Goal: Task Accomplishment & Management: Manage account settings

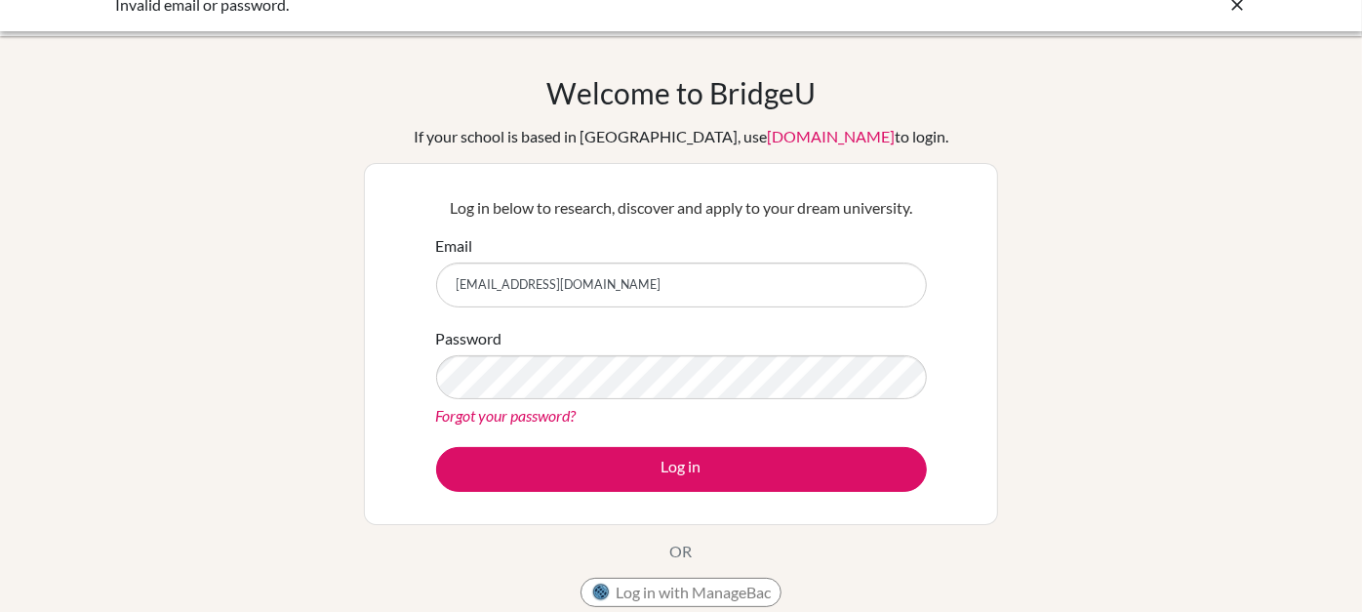
scroll to position [24, 0]
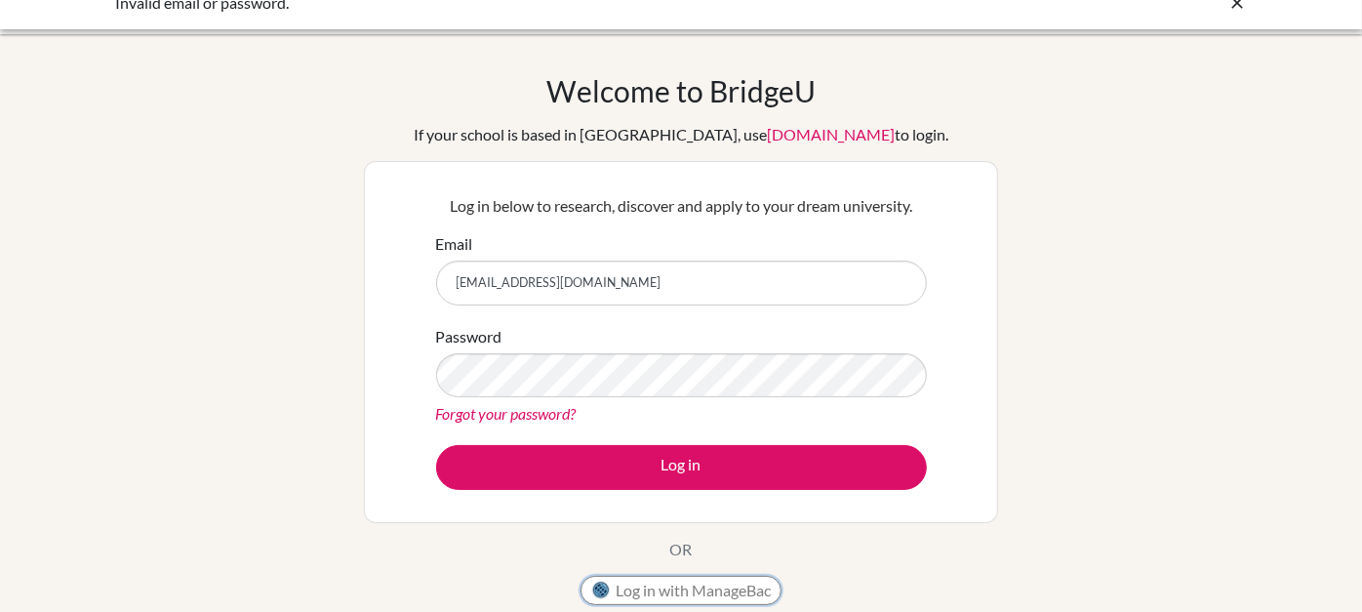
click at [687, 584] on button "Log in with ManageBac" at bounding box center [681, 590] width 201 height 29
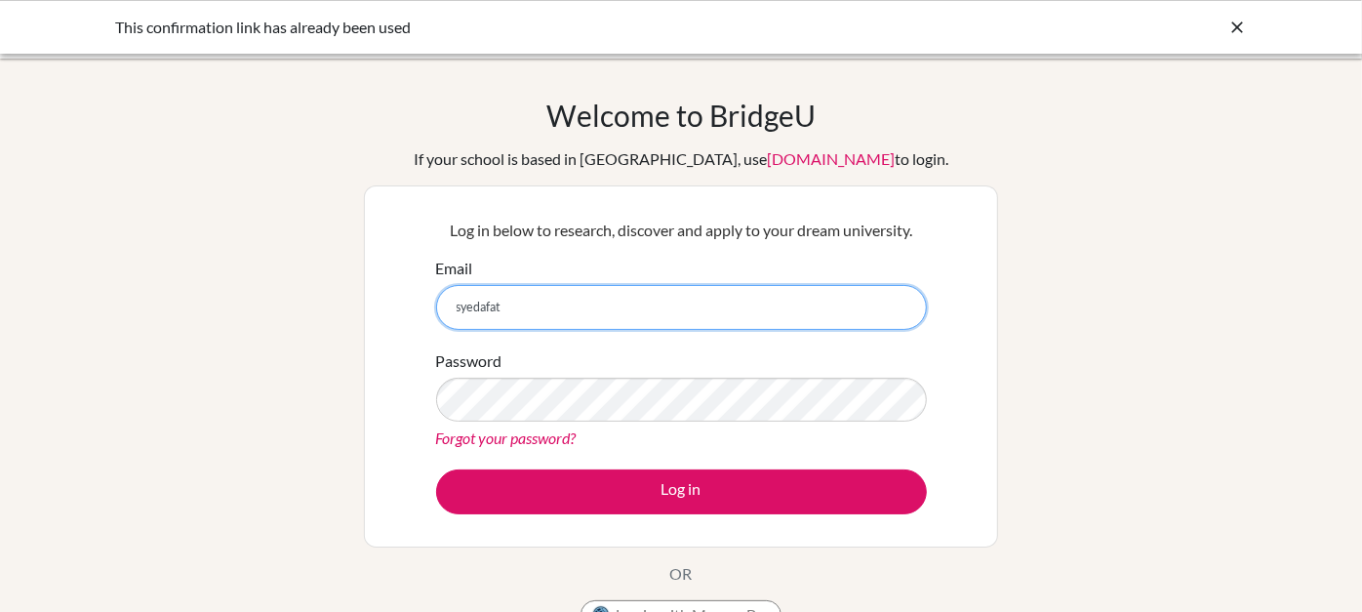
type input "[EMAIL_ADDRESS][DOMAIN_NAME]"
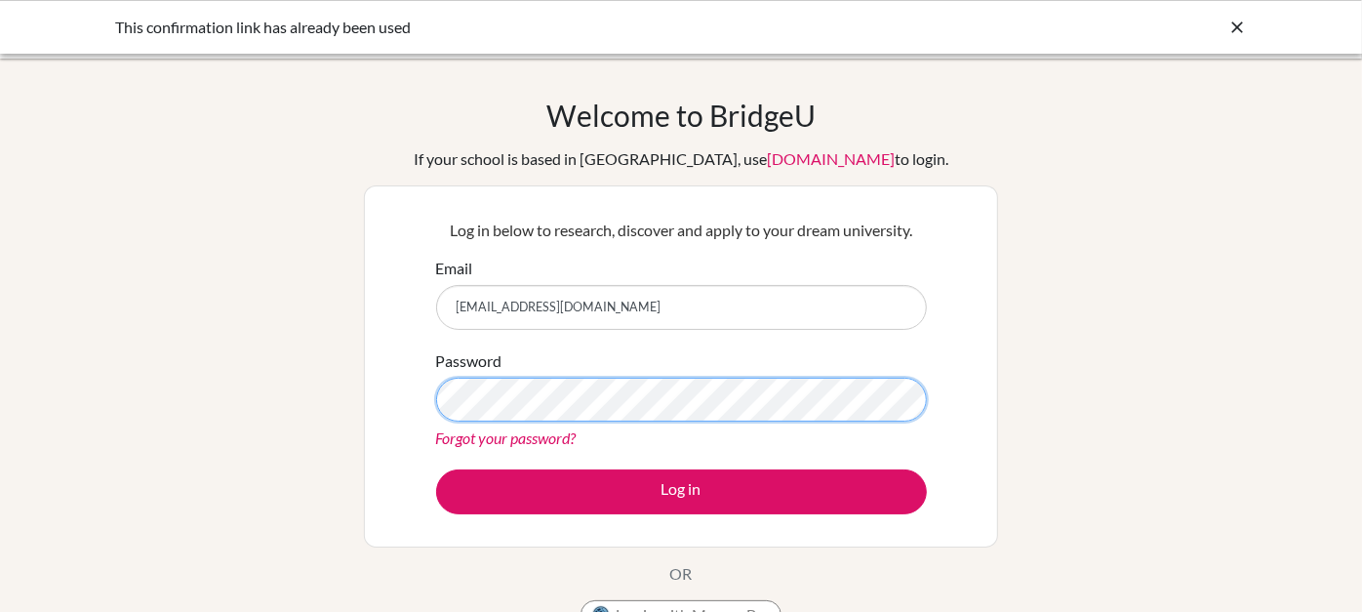
click at [436, 469] on button "Log in" at bounding box center [681, 491] width 491 height 45
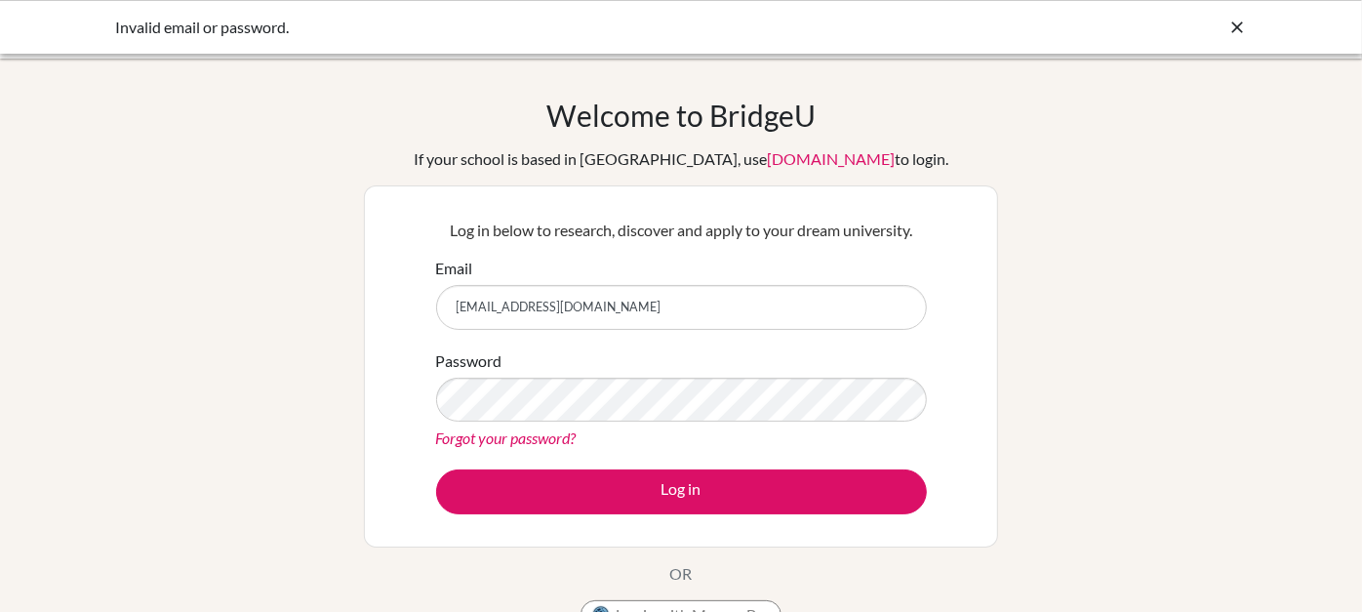
click at [532, 444] on link "Forgot your password?" at bounding box center [506, 437] width 140 height 19
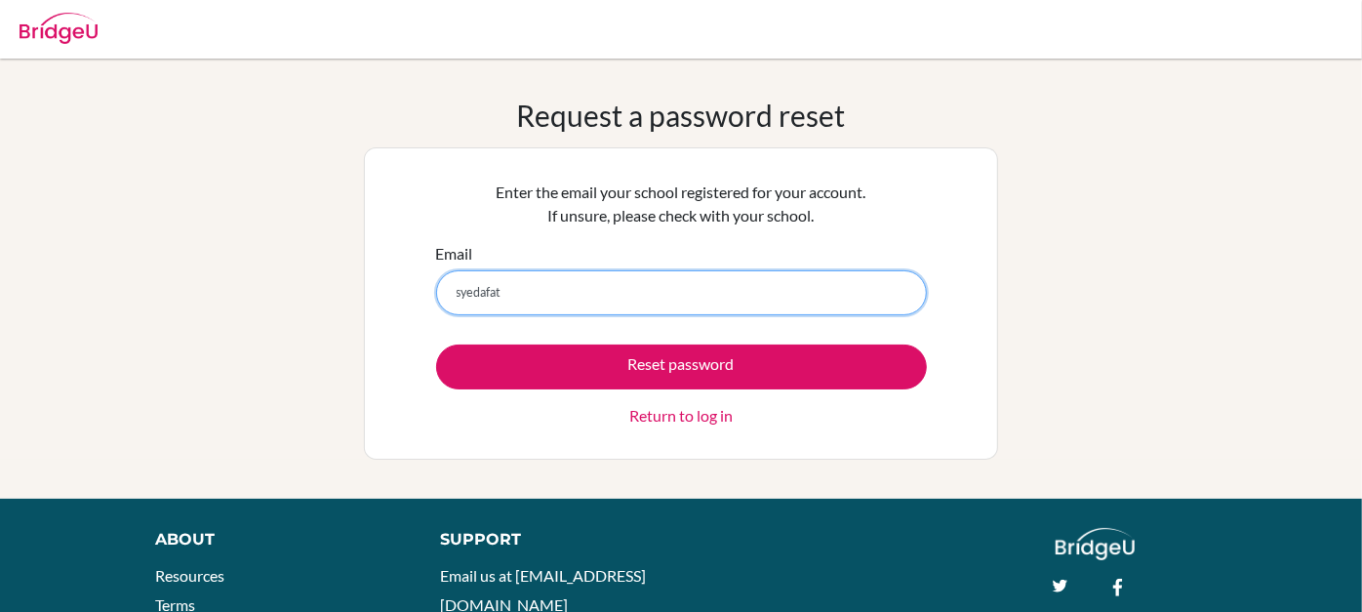
type input "[EMAIL_ADDRESS][DOMAIN_NAME]"
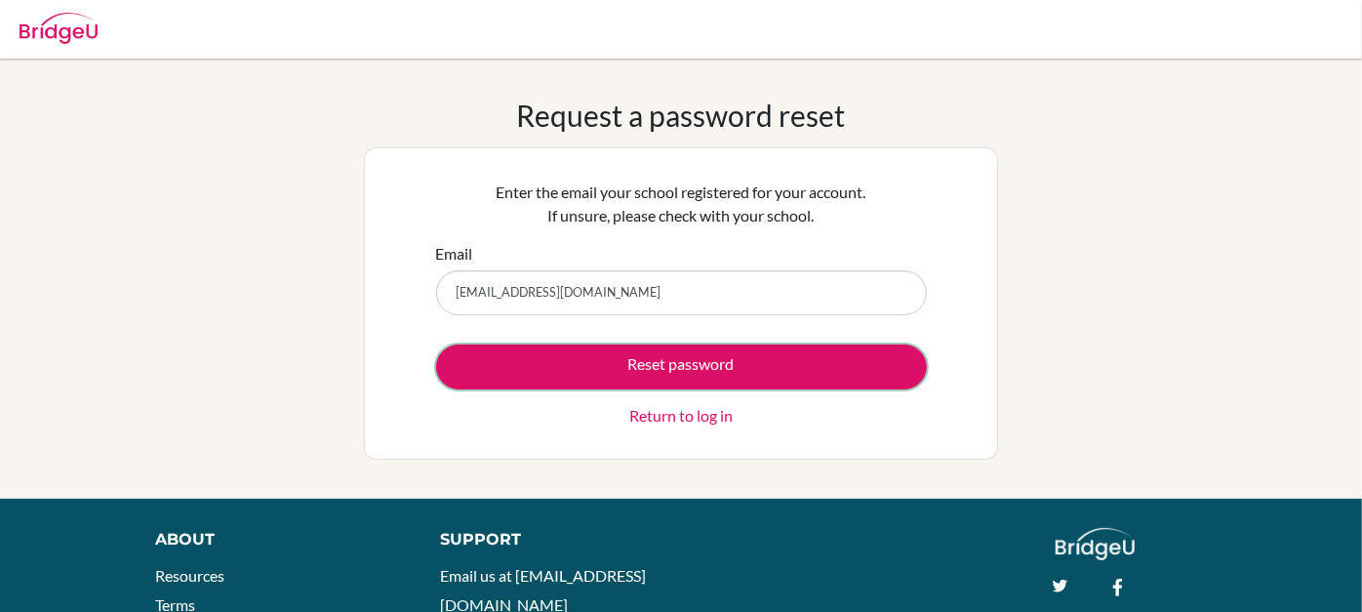
click at [436, 344] on button "Reset password" at bounding box center [681, 366] width 491 height 45
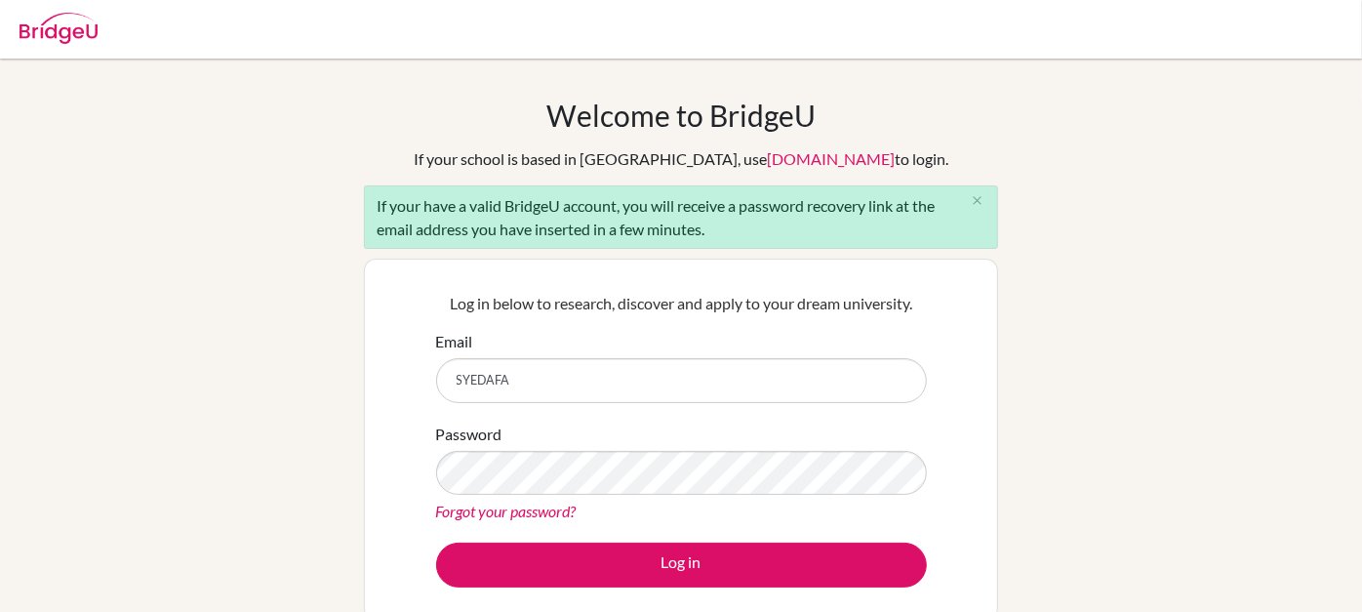
click at [436, 542] on button "Log in" at bounding box center [681, 564] width 491 height 45
type input "[EMAIL_ADDRESS][DOMAIN_NAME]"
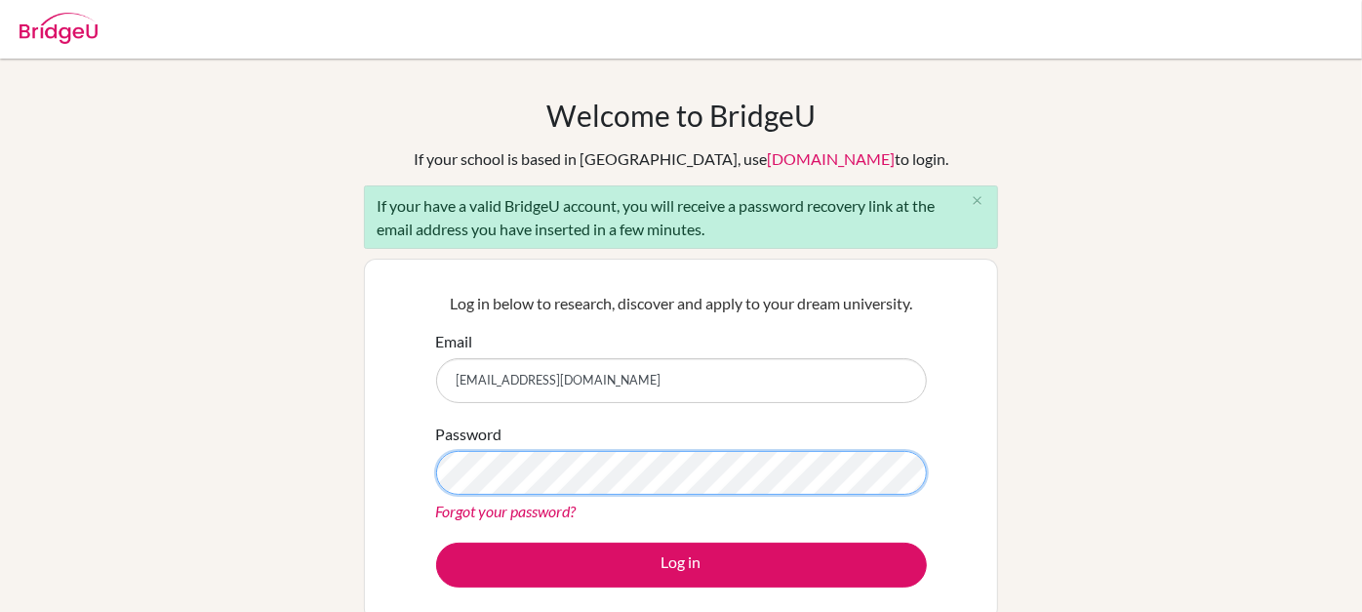
click at [436, 542] on button "Log in" at bounding box center [681, 564] width 491 height 45
